Goal: Find specific page/section: Find specific page/section

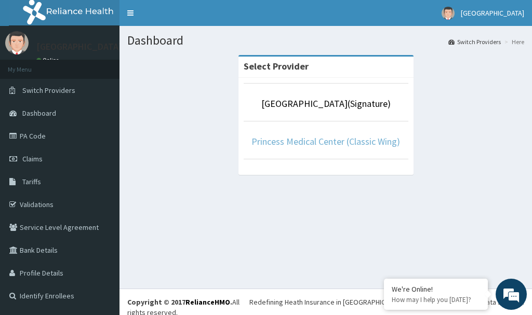
click at [288, 142] on link "Princess Medical Center (Classic Wing)" at bounding box center [325, 142] width 149 height 12
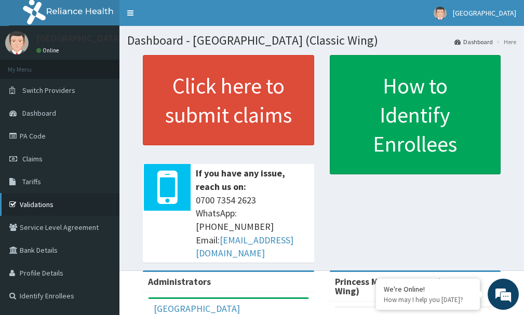
click at [42, 205] on link "Validations" at bounding box center [59, 204] width 119 height 23
